Goal: Transaction & Acquisition: Purchase product/service

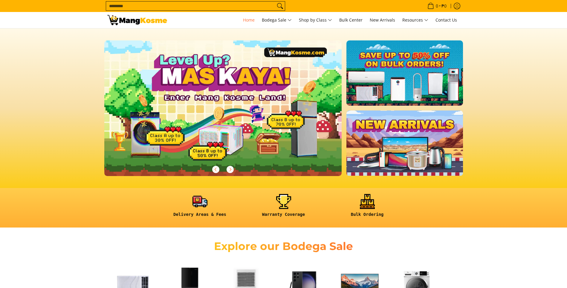
drag, startPoint x: 0, startPoint y: 0, endPoint x: 265, endPoint y: 7, distance: 265.1
click at [265, 7] on input "Search..." at bounding box center [190, 5] width 169 height 9
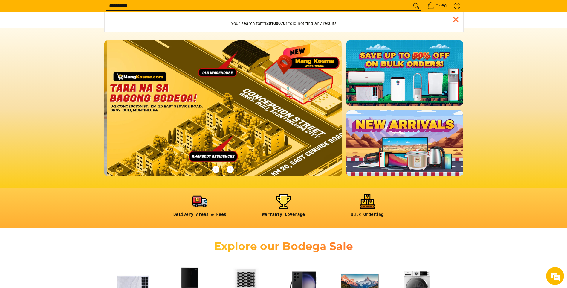
scroll to position [0, 713]
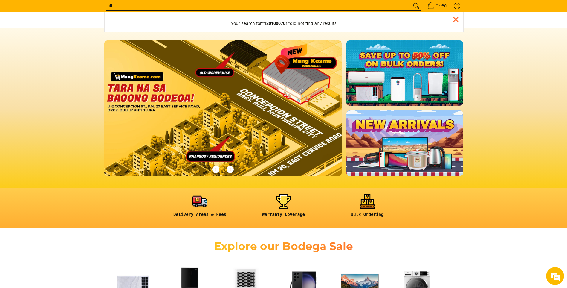
type input "*"
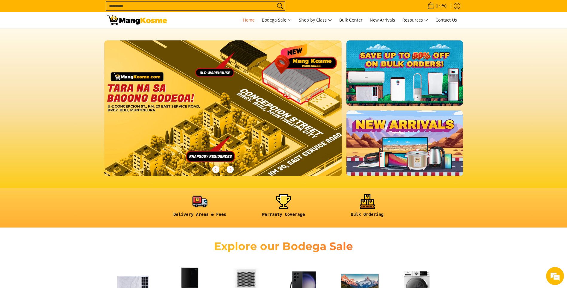
scroll to position [0, 0]
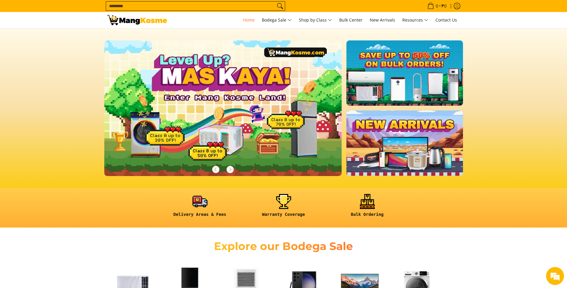
click at [147, 7] on input "Search..." at bounding box center [190, 5] width 169 height 9
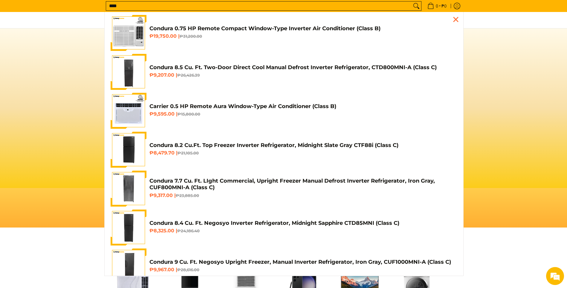
scroll to position [0, 476]
type input "*"
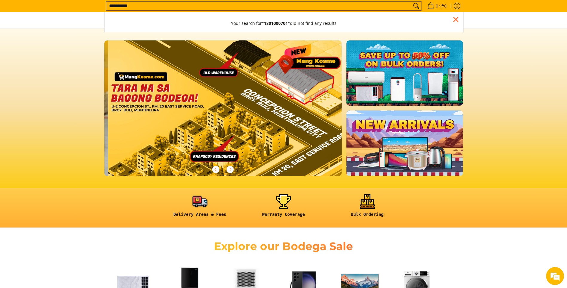
scroll to position [0, 713]
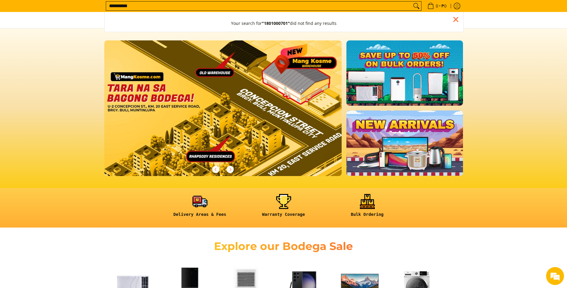
drag, startPoint x: 109, startPoint y: 7, endPoint x: 138, endPoint y: 3, distance: 29.3
click at [138, 3] on input "**********" at bounding box center [259, 5] width 306 height 9
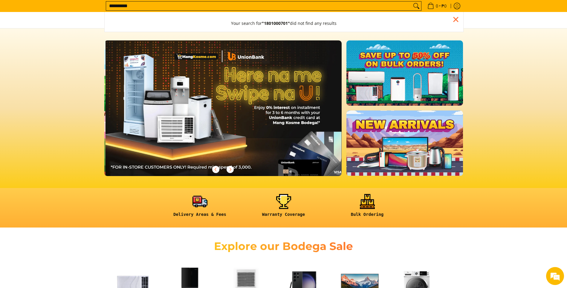
scroll to position [0, 238]
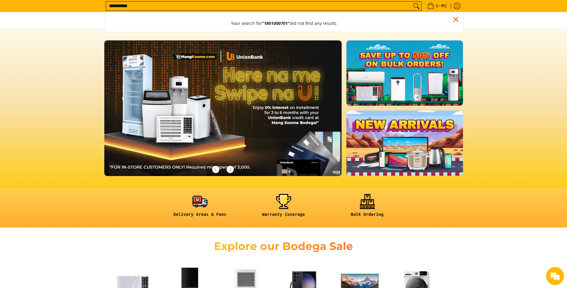
click at [142, 3] on input "**********" at bounding box center [259, 5] width 306 height 9
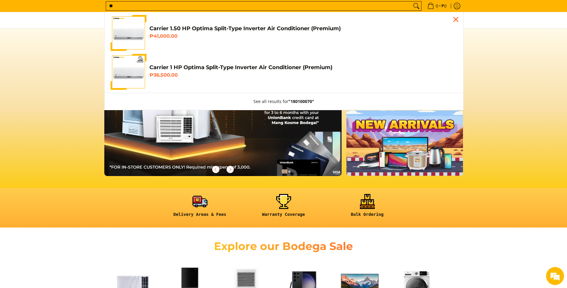
type input "*"
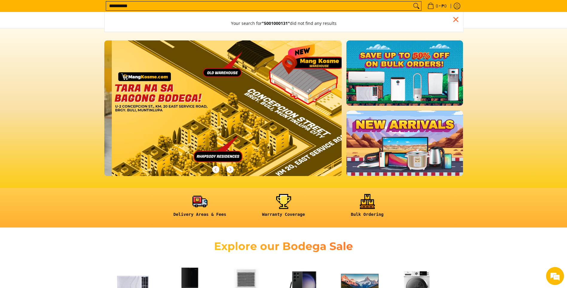
scroll to position [0, 713]
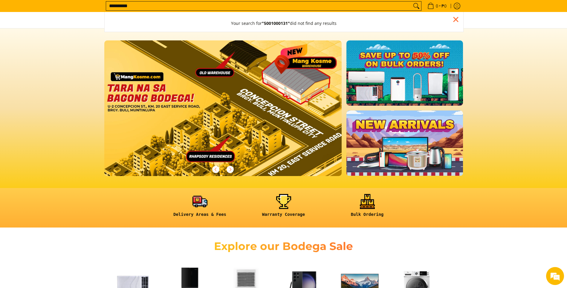
drag, startPoint x: 108, startPoint y: 2, endPoint x: 148, endPoint y: 8, distance: 40.1
click at [148, 8] on input "**********" at bounding box center [259, 5] width 306 height 9
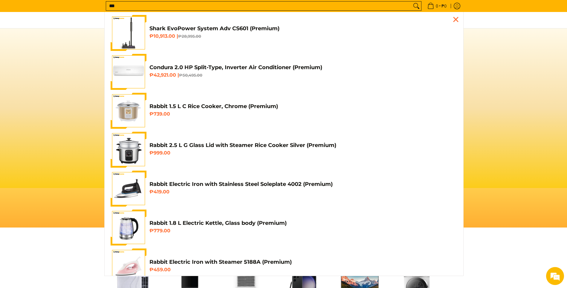
scroll to position [0, 476]
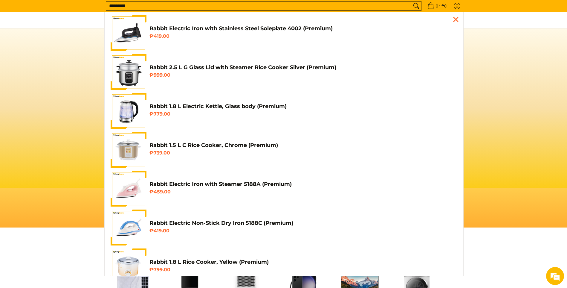
type input "**********"
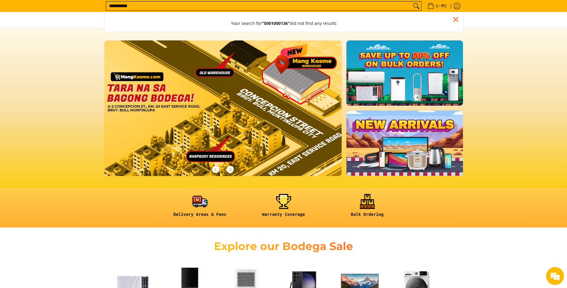
scroll to position [0, 713]
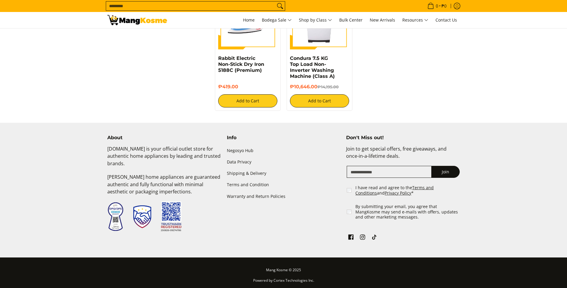
click at [125, 4] on input "Search..." at bounding box center [190, 5] width 169 height 9
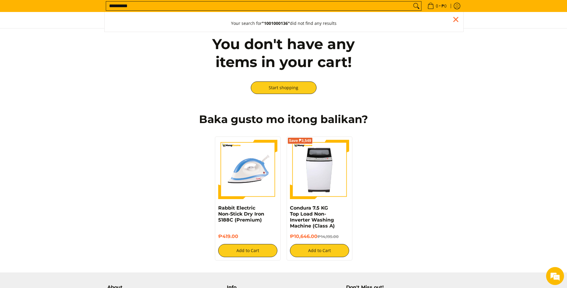
type input "**********"
drag, startPoint x: 108, startPoint y: 6, endPoint x: 146, endPoint y: 10, distance: 38.2
click at [146, 10] on input "**********" at bounding box center [257, 5] width 303 height 9
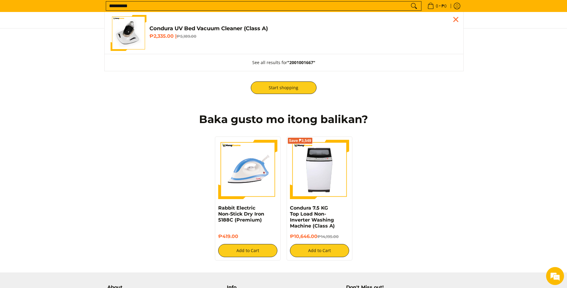
type input "**********"
click at [165, 25] on h4 "Condura UV Bed Vacuum Cleaner (Class A)" at bounding box center [304, 28] width 308 height 7
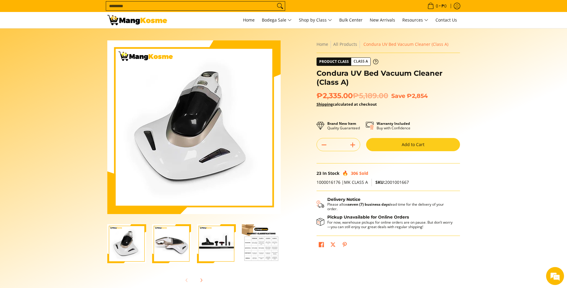
click at [410, 144] on button "Add to Cart" at bounding box center [413, 144] width 94 height 13
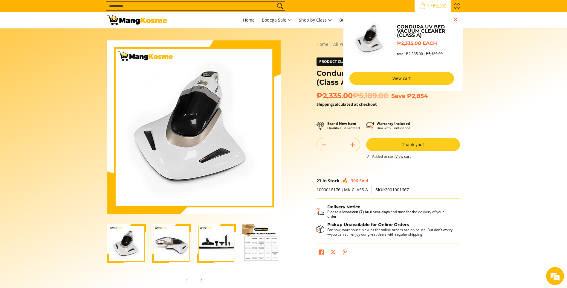
click at [403, 78] on link "View cart" at bounding box center [402, 78] width 105 height 13
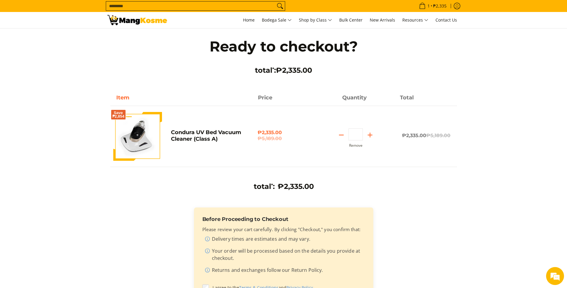
click at [110, 6] on input "Search..." at bounding box center [190, 5] width 169 height 9
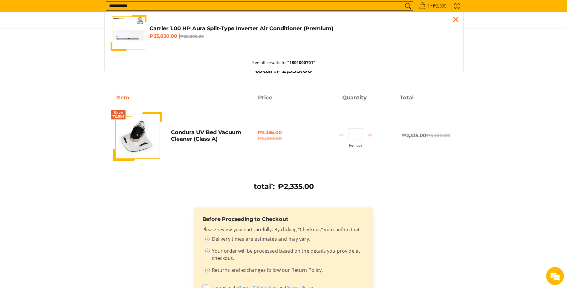
type input "**********"
click at [160, 37] on h6 "₱33,830.00 | ₱39,800.00" at bounding box center [304, 36] width 308 height 6
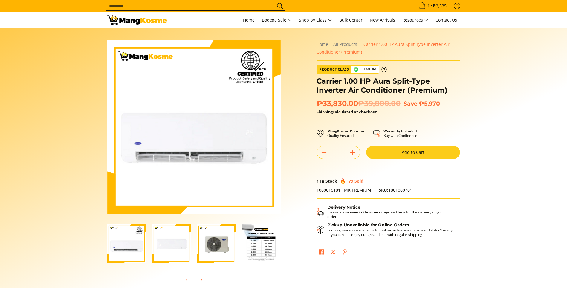
click at [399, 147] on button "Add to Cart" at bounding box center [413, 152] width 94 height 13
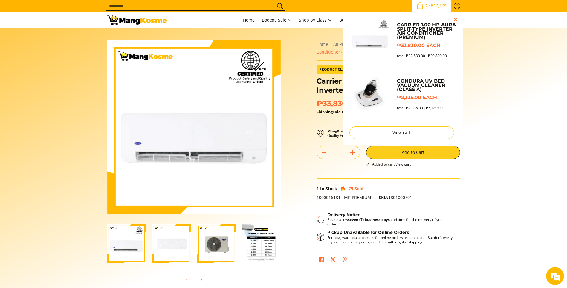
click at [208, 4] on input "Search..." at bounding box center [190, 5] width 169 height 9
click at [209, 7] on input "Search..." at bounding box center [190, 5] width 169 height 9
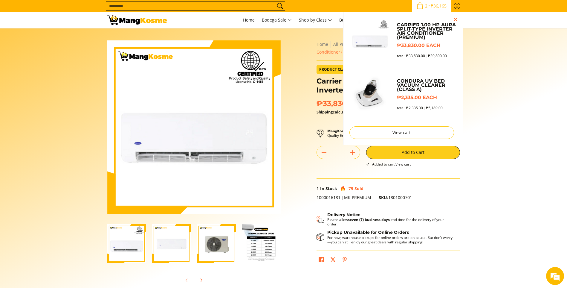
click at [119, 5] on input "Search..." at bounding box center [190, 5] width 169 height 9
click at [121, 8] on input "Search..." at bounding box center [190, 5] width 169 height 9
click at [96, 50] on section "Skip to Main Content Enable zoom Disable zoom Enable zoom Disable zoom Enable z…" at bounding box center [283, 164] width 567 height 273
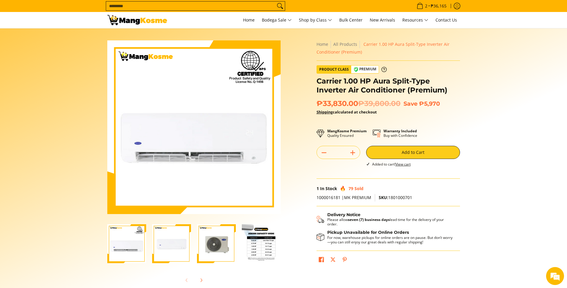
click at [162, 5] on input "Search..." at bounding box center [190, 5] width 169 height 9
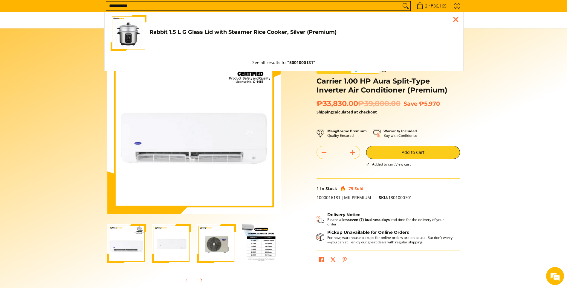
type input "**********"
click at [163, 31] on h4 "Rabbit 1.5 L G Glass Lid with Steamer Rice Cooker, Silver (Premium)" at bounding box center [304, 32] width 308 height 7
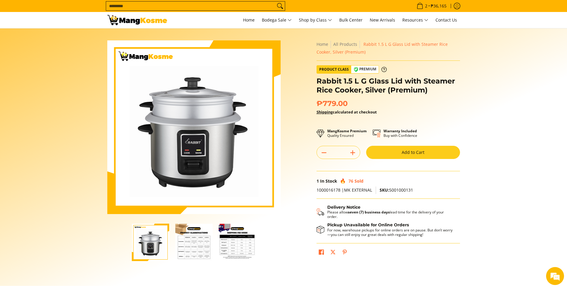
click at [437, 150] on button "Add to Cart" at bounding box center [413, 152] width 94 height 13
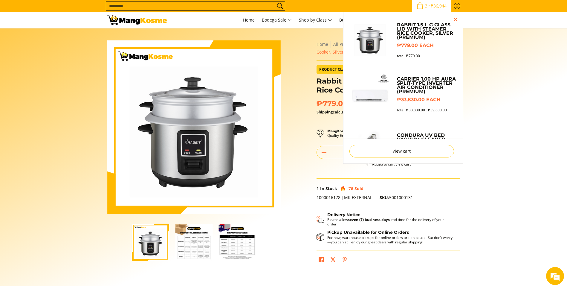
click at [180, 7] on input "Search..." at bounding box center [190, 5] width 169 height 9
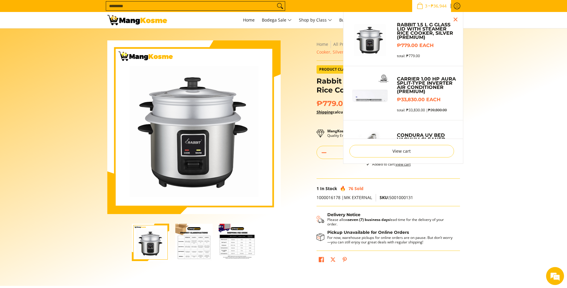
click at [180, 7] on input "Search..." at bounding box center [190, 5] width 169 height 9
click at [109, 6] on input "Search..." at bounding box center [190, 5] width 169 height 9
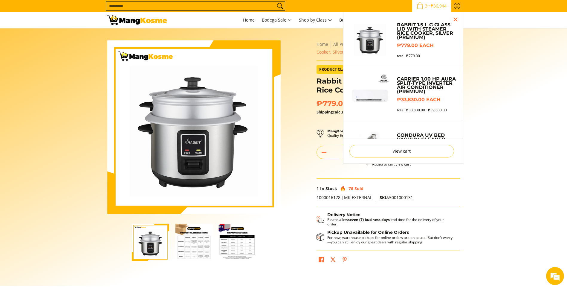
click at [109, 6] on input "Search..." at bounding box center [190, 5] width 169 height 9
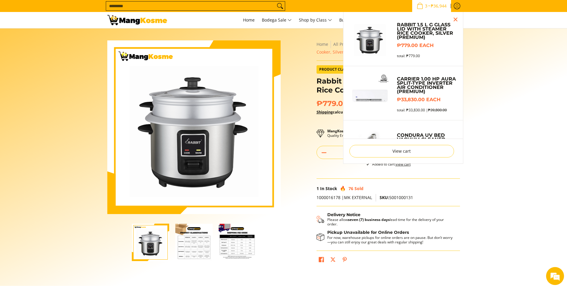
click at [113, 8] on input "Search..." at bounding box center [190, 5] width 169 height 9
click at [91, 55] on section "Skip to Main Content Enable zoom Disable zoom Enable zoom Disable zoom Enable z…" at bounding box center [283, 156] width 567 height 257
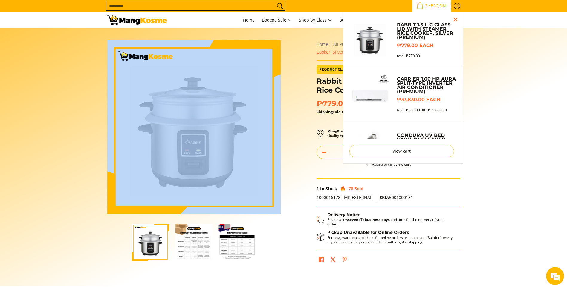
click at [91, 54] on section "Skip to Main Content Enable zoom Disable zoom Enable zoom Disable zoom Enable z…" at bounding box center [283, 156] width 567 height 257
click at [77, 60] on section "Skip to Main Content Enable zoom Disable zoom Enable zoom Disable zoom Enable z…" at bounding box center [283, 156] width 567 height 257
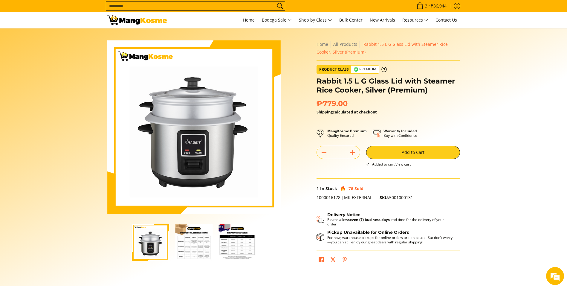
click at [124, 5] on input "Search..." at bounding box center [190, 5] width 169 height 9
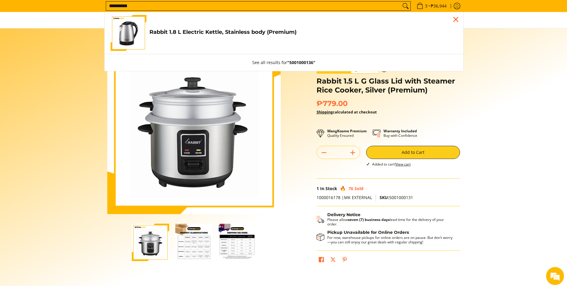
type input "**********"
click at [214, 20] on link "Rabbit 1.8 L Electric Kettle, Stainless body (Premium) ₱479.00" at bounding box center [284, 33] width 347 height 36
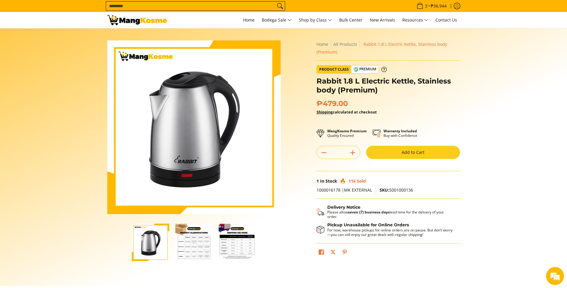
click at [394, 148] on button "Add to Cart" at bounding box center [413, 152] width 94 height 13
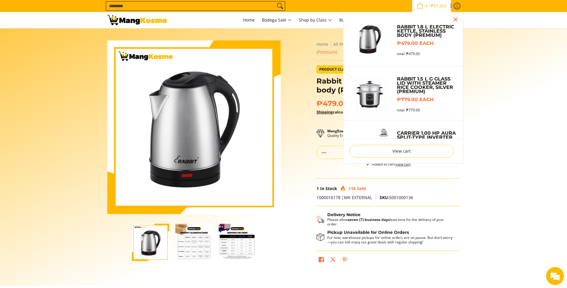
click at [429, 9] on span "4 • ₱37,423" at bounding box center [431, 6] width 33 height 7
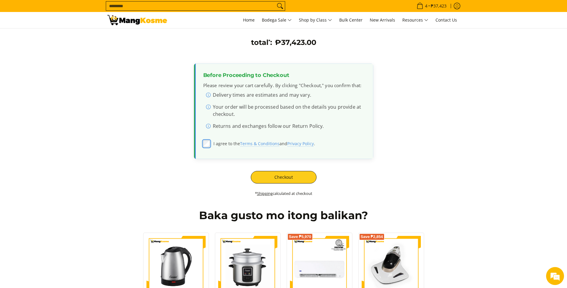
scroll to position [329, 0]
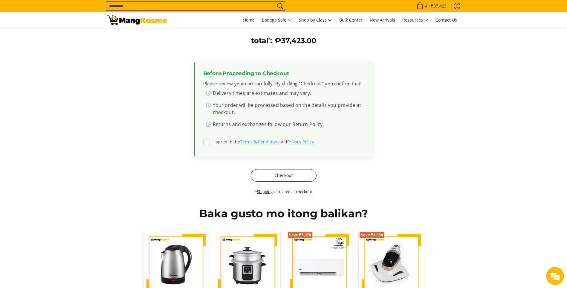
click at [284, 175] on button "Checkout" at bounding box center [284, 175] width 66 height 13
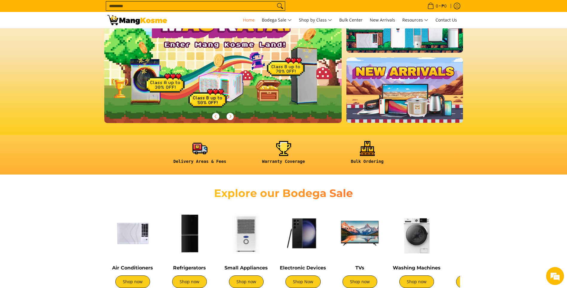
scroll to position [60, 0]
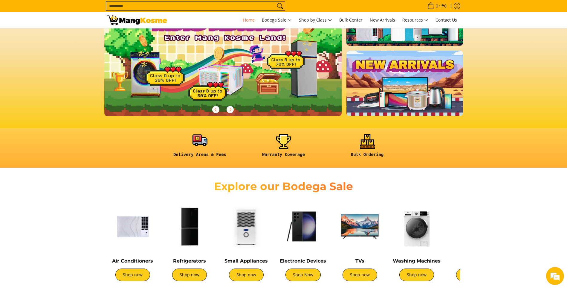
click at [187, 152] on link at bounding box center [200, 148] width 78 height 28
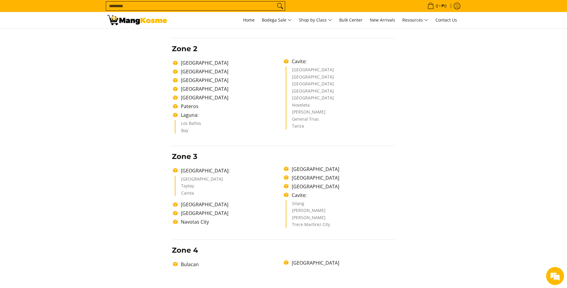
scroll to position [269, 0]
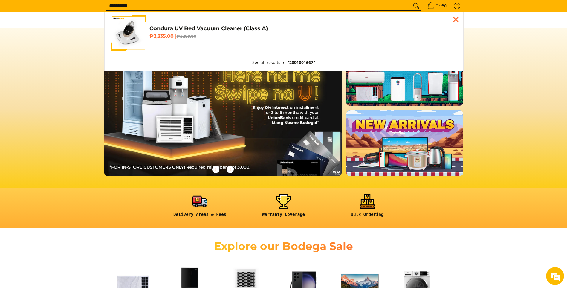
type input "**********"
click at [171, 45] on link "Condura UV Bed Vacuum Cleaner (Class A) ₱2,335.00 | ₱5,189.00" at bounding box center [284, 33] width 347 height 36
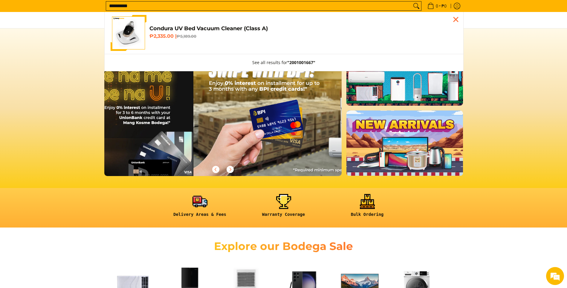
scroll to position [0, 476]
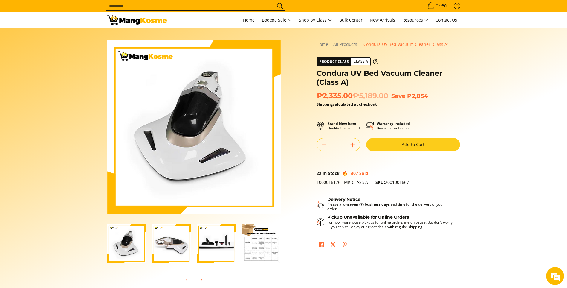
click at [414, 144] on button "Add to Cart" at bounding box center [413, 144] width 94 height 13
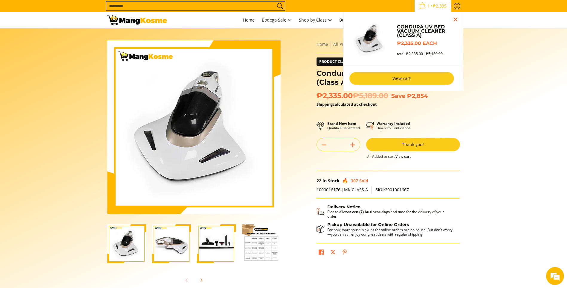
click at [397, 80] on link "View cart" at bounding box center [402, 78] width 105 height 13
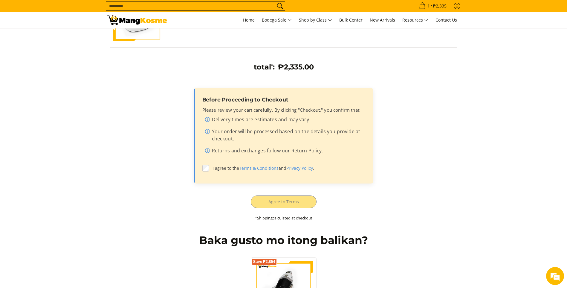
scroll to position [120, 0]
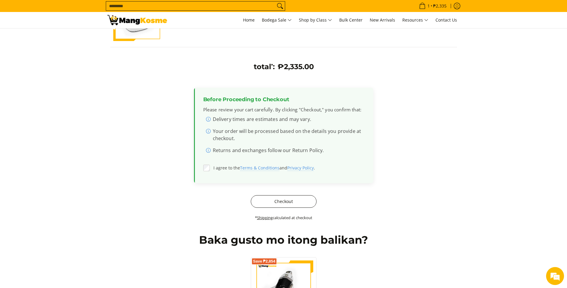
click at [268, 199] on button "Checkout" at bounding box center [284, 201] width 66 height 13
